Goal: Task Accomplishment & Management: Manage account settings

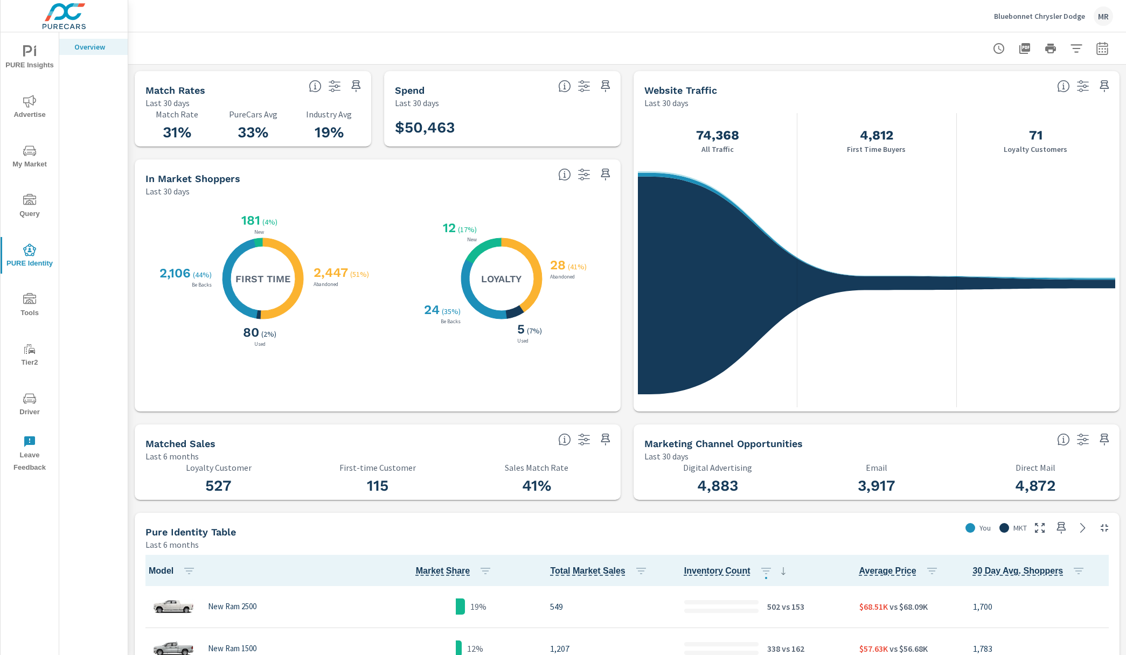
scroll to position [127, 0]
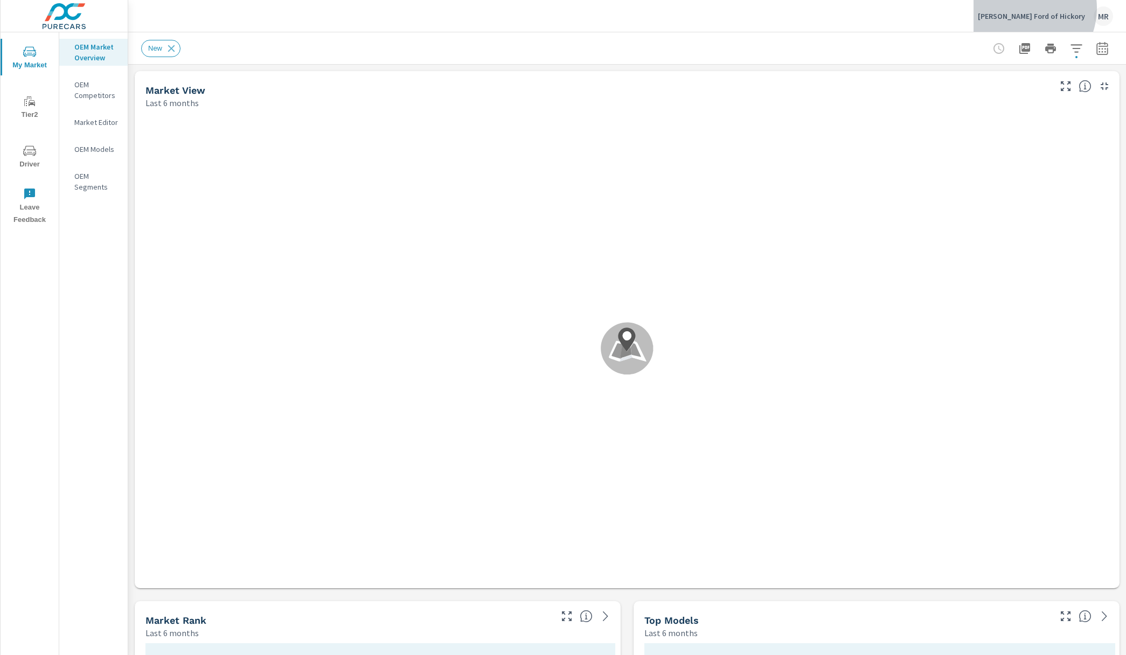
click at [1044, 8] on div "Cloninger Ford of Hickory MR" at bounding box center [1045, 15] width 135 height 19
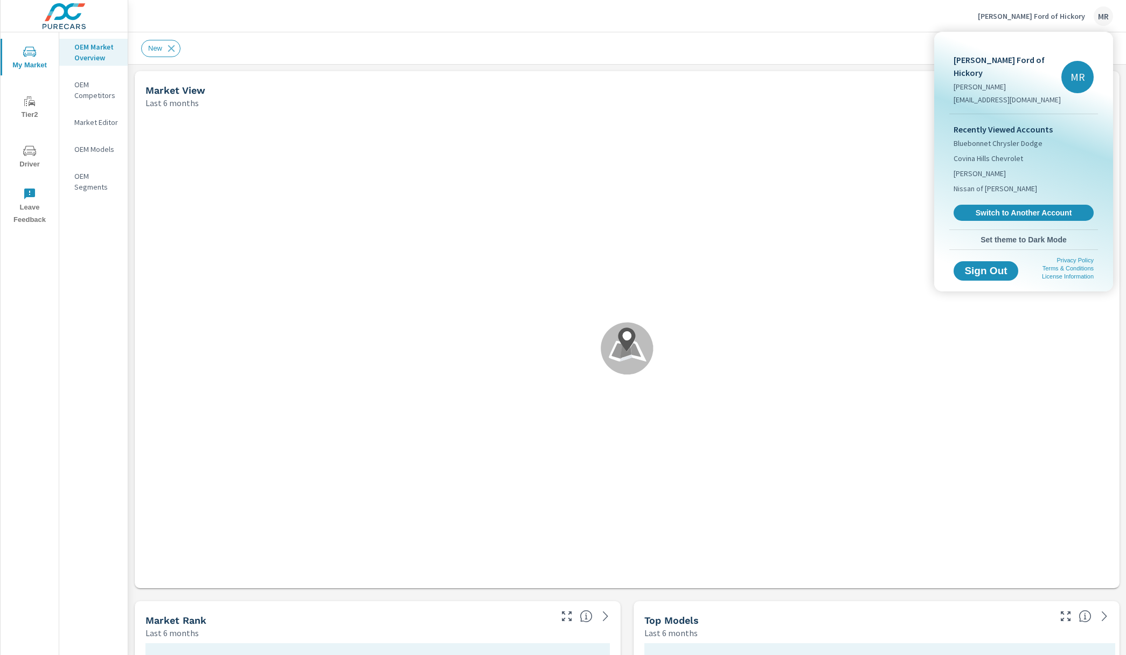
scroll to position [1, 0]
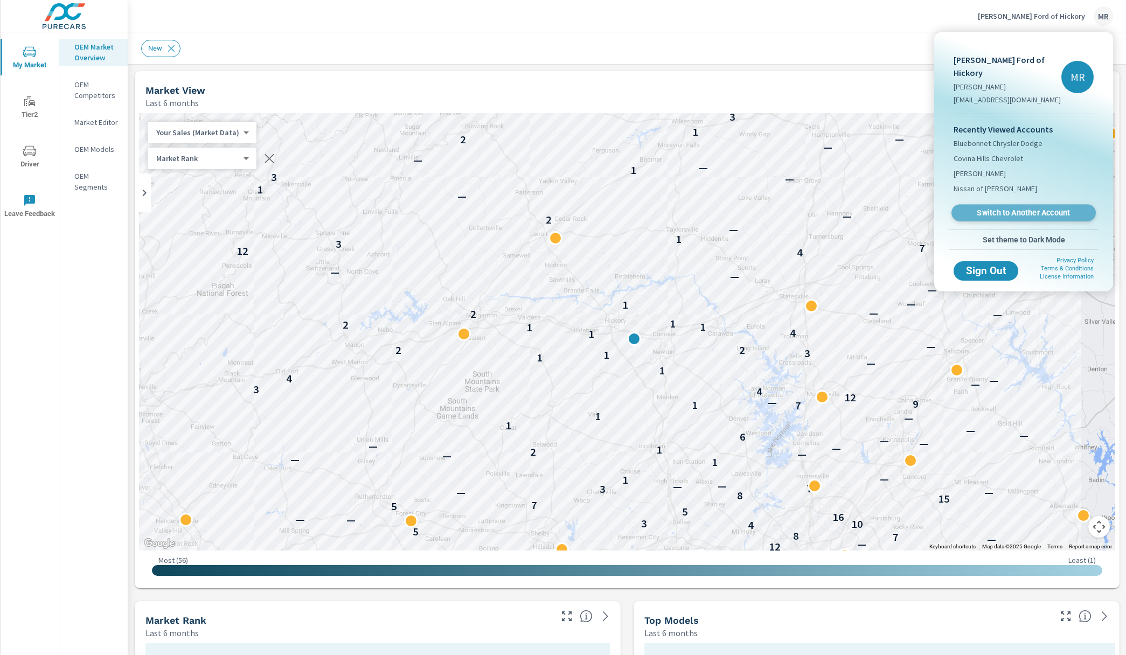
click at [973, 208] on span "Switch to Another Account" at bounding box center [1023, 213] width 132 height 10
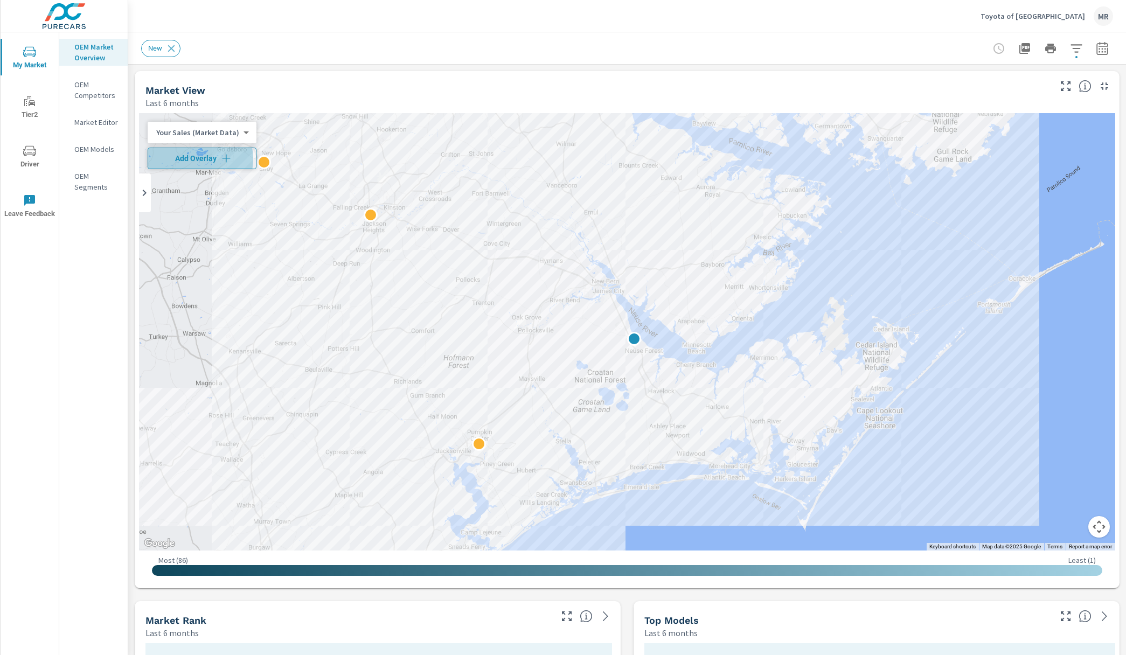
click at [195, 159] on span "Add Overlay" at bounding box center [201, 158] width 99 height 11
